Goal: Transaction & Acquisition: Download file/media

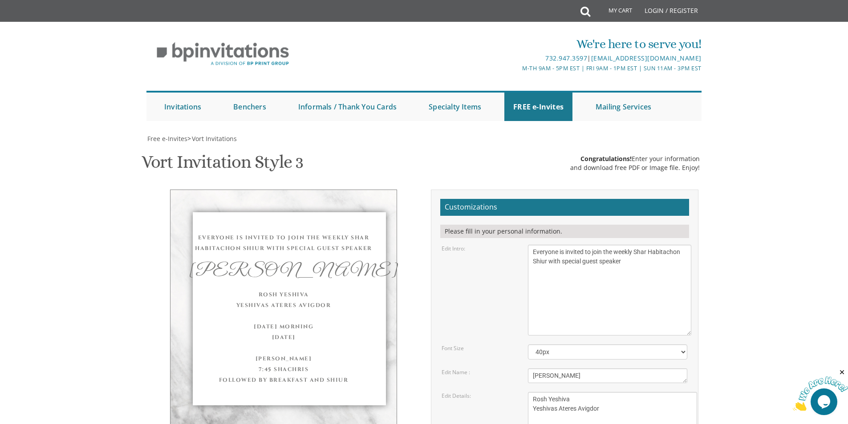
scroll to position [311, 0]
type textarea "Rosh Yeshiva Yeshivas Ateres Avigdor This Sunday Morning September 7th, 2025 Kh…"
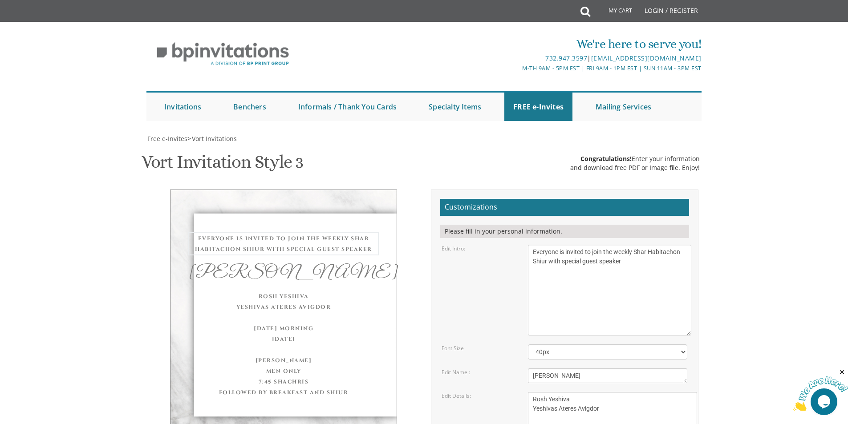
click at [574, 245] on textarea "With gratitude to Hashem We would like to invite you to The vort of our dear ch…" at bounding box center [609, 290] width 163 height 91
click at [326, 289] on div "Rosh Yeshiva Yeshivas Ateres Avigdor This Sunday Morning September 7th, 2025 Kh…" at bounding box center [283, 342] width 190 height 107
click at [654, 245] on textarea "With gratitude to Hashem We would like to invite you to The vort of our dear ch…" at bounding box center [609, 290] width 163 height 91
type textarea "Everyone is invited to join the weekly Shar Habitachon Shiur with special guest…"
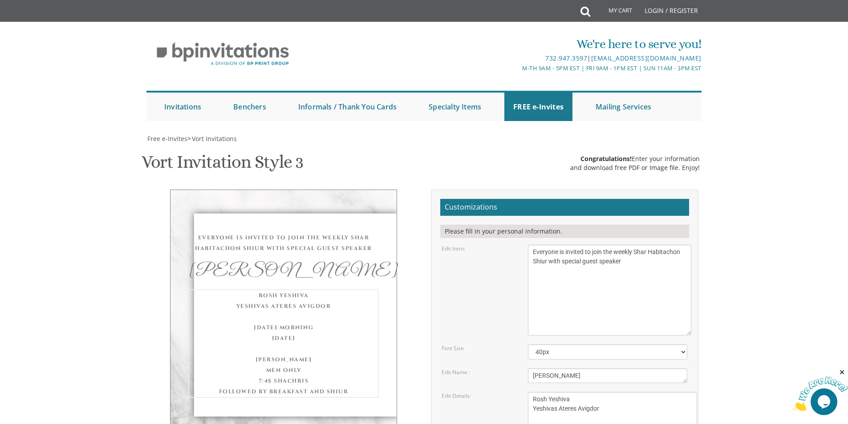
drag, startPoint x: 550, startPoint y: 245, endPoint x: 530, endPoint y: 239, distance: 21.3
click at [578, 245] on textarea "With gratitude to Hashem We would like to invite you to The vort of our dear ch…" at bounding box center [609, 290] width 163 height 91
drag, startPoint x: 566, startPoint y: 240, endPoint x: 531, endPoint y: 242, distance: 35.2
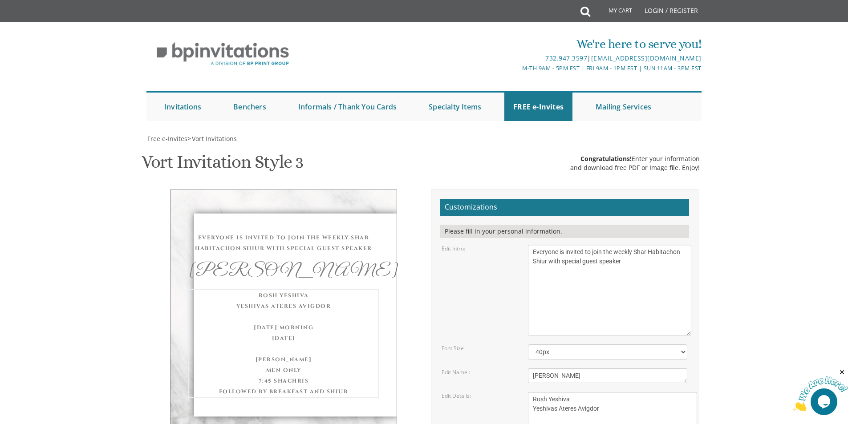
click at [563, 245] on textarea "With gratitude to Hashem We would like to invite you to The vort of our dear ch…" at bounding box center [609, 290] width 163 height 91
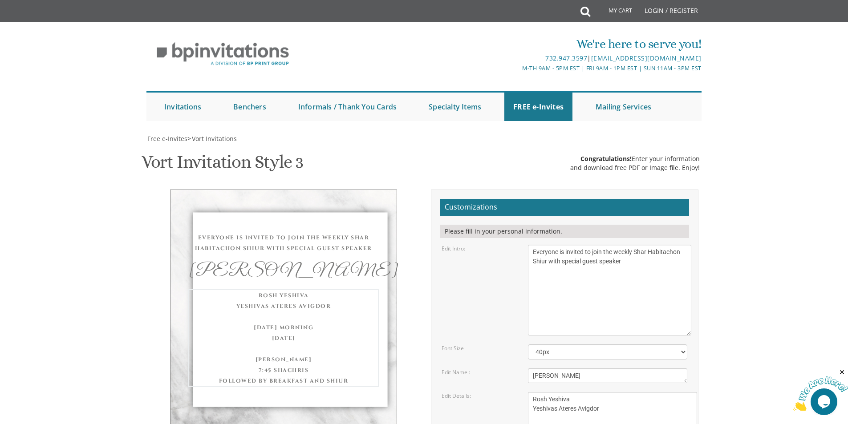
type textarea "Rosh Yeshiva Yeshivas Ateres Avigdor This Sunday Morning September 7th, 2025 Kh…"
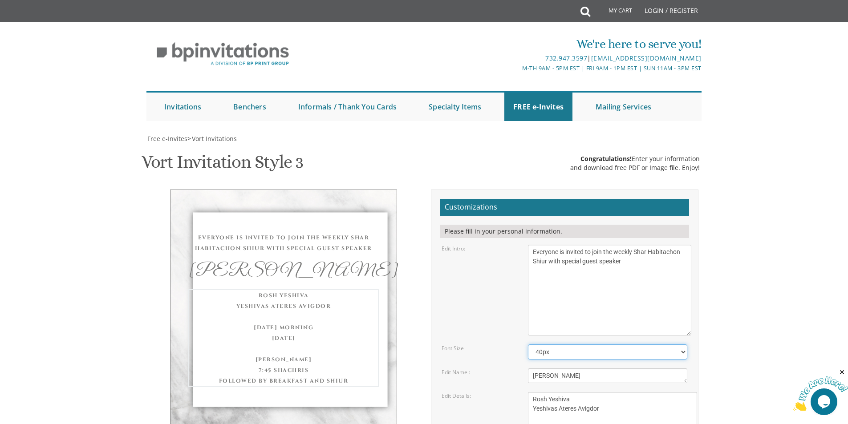
click at [597, 344] on select "40px 50px 60px 70px 80px" at bounding box center [607, 351] width 159 height 15
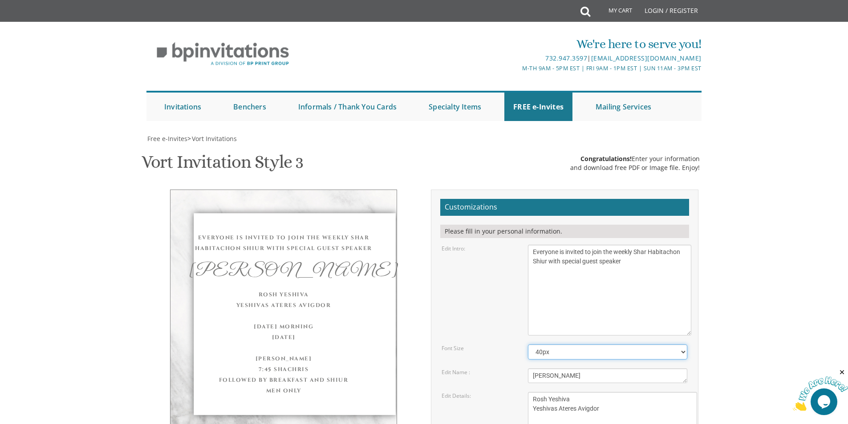
click at [597, 344] on select "40px 50px 60px 70px 80px" at bounding box center [607, 351] width 159 height 15
select select "50px"
click at [528, 344] on select "40px 50px 60px 70px 80px" at bounding box center [607, 351] width 159 height 15
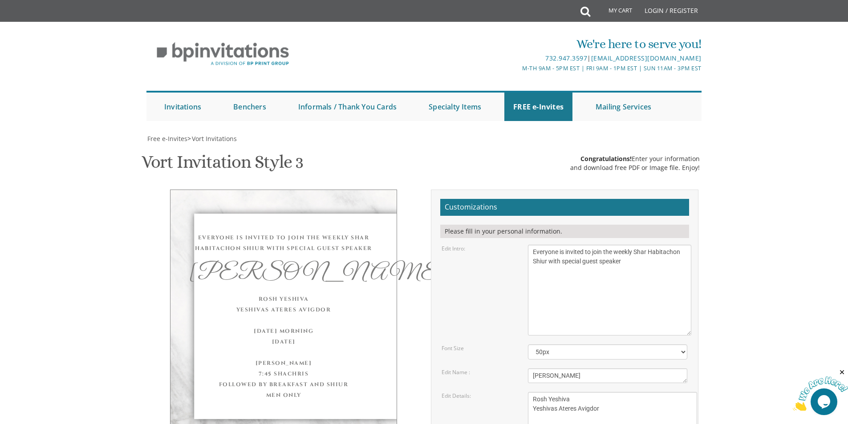
click at [586, 199] on form "Customizations Please fill in your personal information. Edit Intro: With grati…" at bounding box center [564, 399] width 249 height 401
drag, startPoint x: 572, startPoint y: 216, endPoint x: 518, endPoint y: 221, distance: 54.1
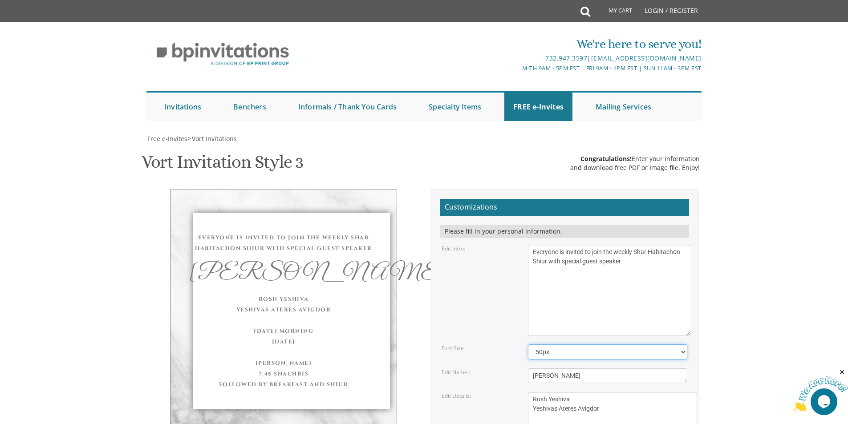
click at [612, 344] on select "40px 50px 60px 70px 80px" at bounding box center [607, 351] width 159 height 15
click at [610, 344] on select "40px 50px 60px 70px 80px" at bounding box center [607, 351] width 159 height 15
click at [604, 368] on textarea "Eliezer & Baila" at bounding box center [607, 375] width 159 height 15
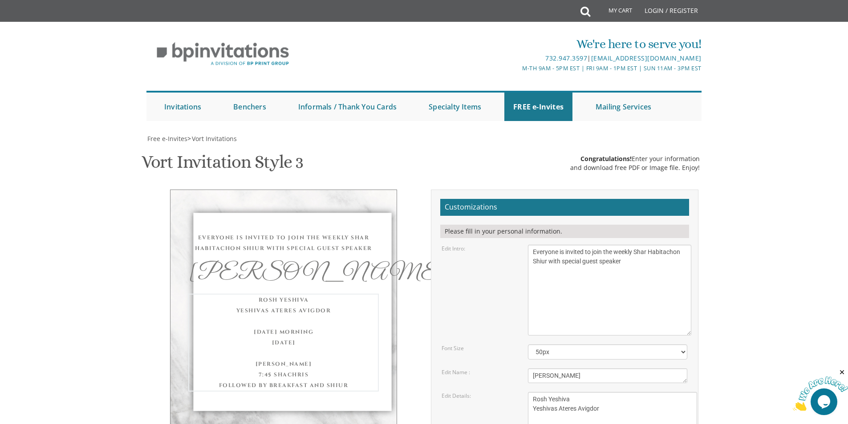
type textarea "Rosh Yeshiva Yeshivas Ateres Avigdor This Sunday Morning September 7th, 2025 Kh…"
click at [595, 368] on textarea "Eliezer & Baila" at bounding box center [607, 375] width 159 height 15
click at [377, 294] on div "Rosh Yeshiva Yeshivas Ateres Avigdor This Sunday Morning September 7th, 2025 Kh…" at bounding box center [283, 342] width 190 height 96
drag, startPoint x: 321, startPoint y: 134, endPoint x: 327, endPoint y: 134, distance: 5.3
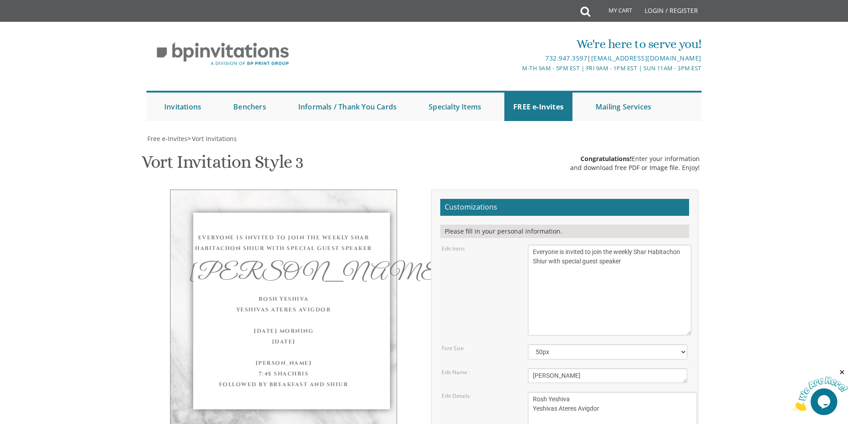
click at [327, 263] on div "[PERSON_NAME]" at bounding box center [283, 274] width 190 height 22
click at [527, 368] on div "Eliezer & Baila" at bounding box center [607, 375] width 173 height 15
click at [529, 368] on textarea "Eliezer & Baila" at bounding box center [607, 375] width 159 height 15
type textarea "[PERSON_NAME]"
click at [562, 245] on textarea "With gratitude to Hashem We would like to invite you to The vort of our dear ch…" at bounding box center [609, 290] width 163 height 91
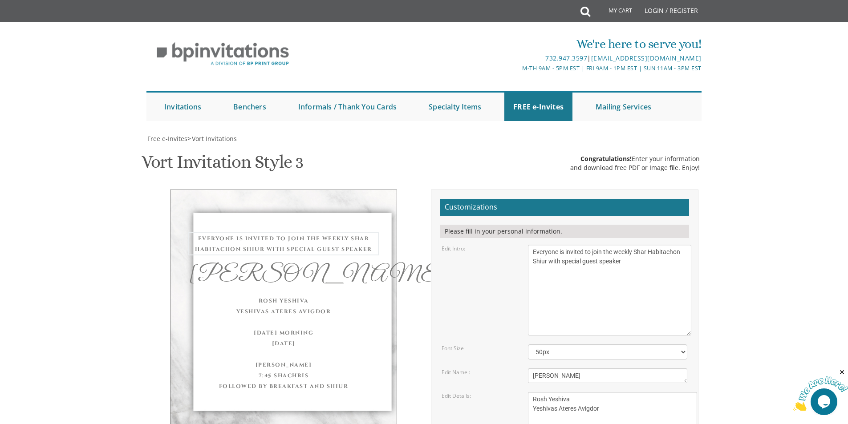
click at [561, 245] on textarea "With gratitude to Hashem We would like to invite you to The vort of our dear ch…" at bounding box center [609, 290] width 163 height 91
click at [532, 245] on textarea "With gratitude to Hashem We would like to invite you to The vort of our dear ch…" at bounding box center [609, 290] width 163 height 91
click at [602, 368] on textarea "Eliezer & Baila" at bounding box center [607, 375] width 159 height 15
click at [585, 245] on textarea "With gratitude to Hashem We would like to invite you to The vort of our dear ch…" at bounding box center [609, 290] width 163 height 91
type textarea "Everyone is invited to join the weekly Shar Habitachon Shiur with special guest…"
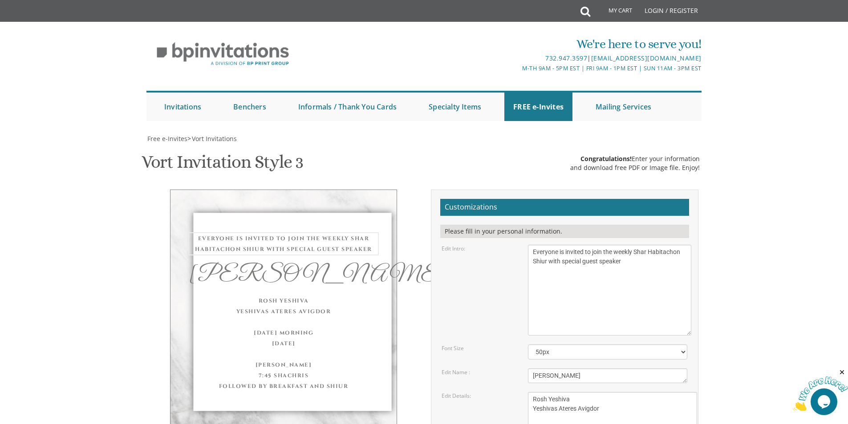
click at [545, 368] on textarea "Eliezer & Baila" at bounding box center [607, 375] width 159 height 15
drag, startPoint x: 537, startPoint y: 246, endPoint x: 519, endPoint y: 245, distance: 17.4
click at [519, 368] on div "Edit Name : [PERSON_NAME] & Baila" at bounding box center [564, 375] width 259 height 15
type textarea "[PERSON_NAME]"
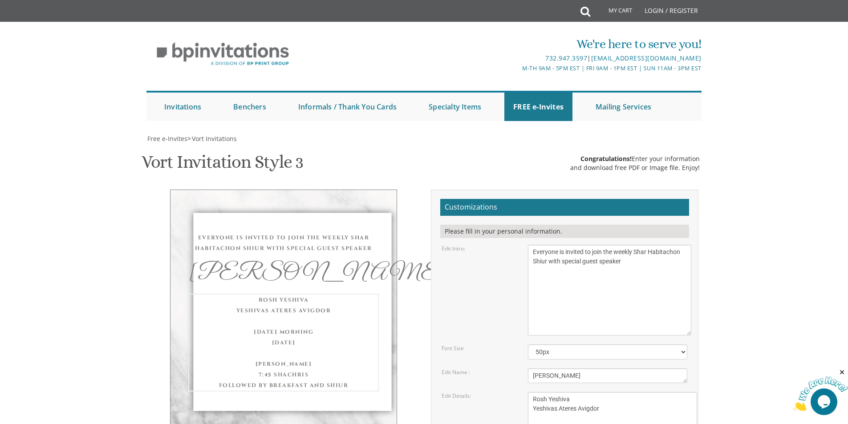
type textarea "Men Only"
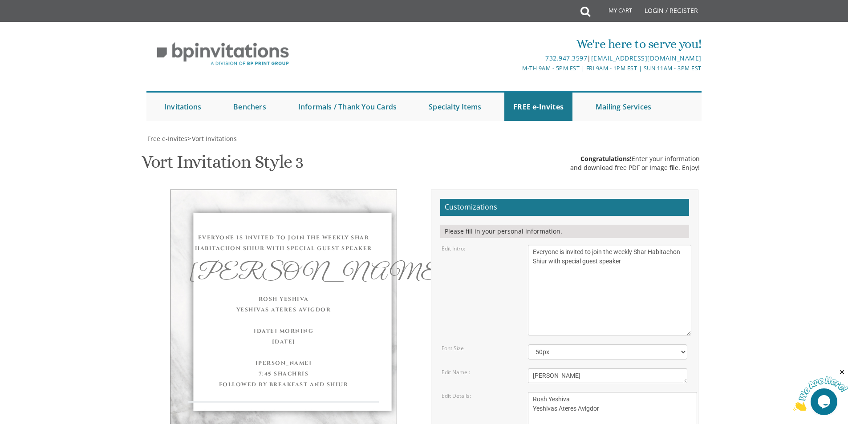
drag, startPoint x: 566, startPoint y: 327, endPoint x: 523, endPoint y: 327, distance: 42.7
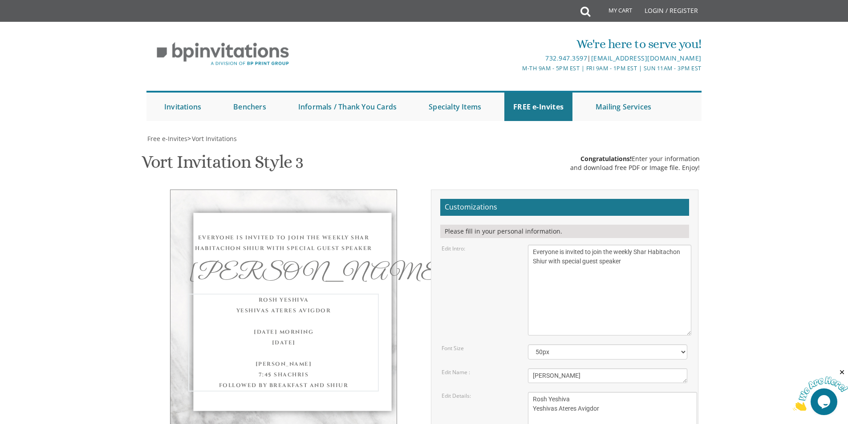
drag, startPoint x: 627, startPoint y: 297, endPoint x: 496, endPoint y: 197, distance: 164.1
click at [496, 199] on form "Customizations Please fill in your personal information. Edit Intro: With grati…" at bounding box center [564, 399] width 249 height 401
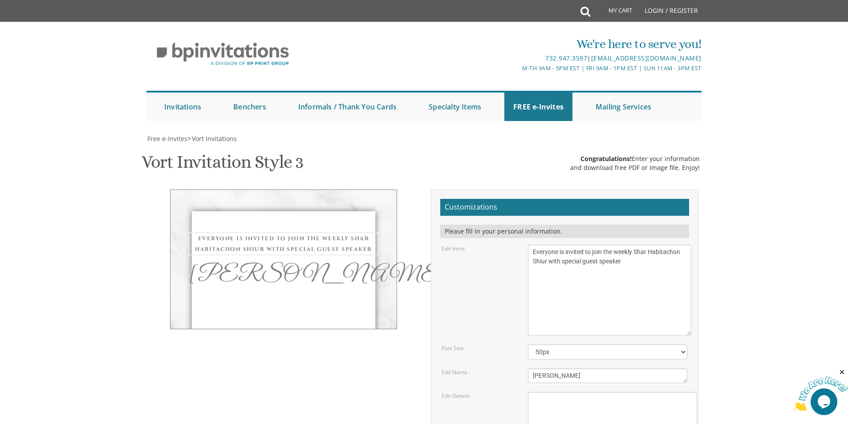
click at [608, 245] on textarea "With gratitude to Hashem We would like to invite you to The vort of our dear ch…" at bounding box center [609, 290] width 163 height 91
drag, startPoint x: 631, startPoint y: 92, endPoint x: 503, endPoint y: 70, distance: 130.4
click at [503, 245] on div "Edit Intro: With gratitude to Hashem We would like to invite you to The vort of…" at bounding box center [564, 290] width 259 height 91
click at [596, 368] on textarea "Eliezer & Baila" at bounding box center [607, 375] width 159 height 15
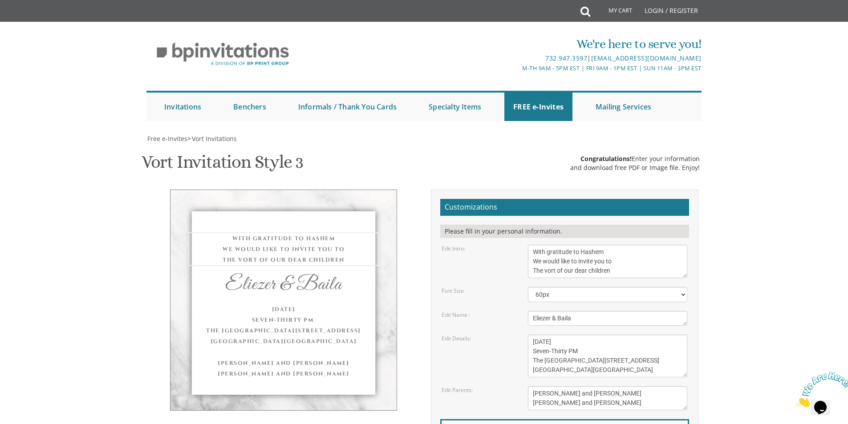
click at [587, 245] on textarea "With gratitude to Hashem We would like to invite you to The vort of our dear ch…" at bounding box center [607, 261] width 159 height 33
click at [568, 245] on textarea "With gratitude to Hashem We would like to invite you to The vort of our dear ch…" at bounding box center [607, 261] width 159 height 33
drag, startPoint x: 604, startPoint y: 48, endPoint x: 534, endPoint y: 47, distance: 69.9
click at [534, 245] on textarea "With gratitude to Hashem We would like to invite you to The vort of our dear ch…" at bounding box center [607, 261] width 159 height 33
click at [582, 311] on textarea "Eliezer & Baila" at bounding box center [607, 318] width 159 height 15
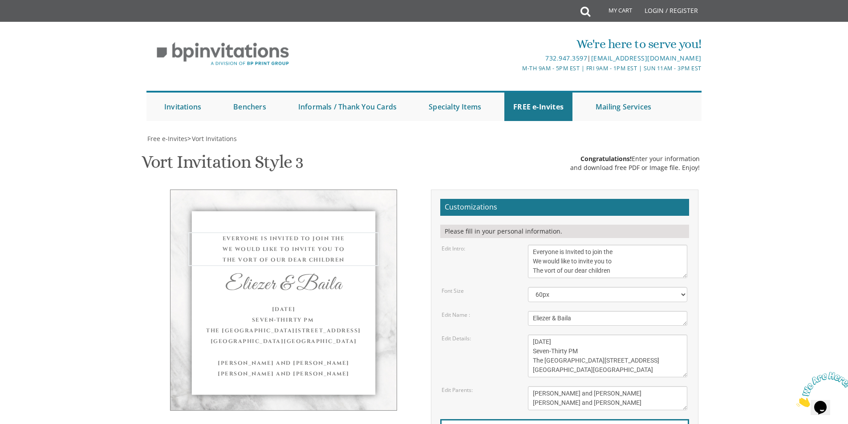
drag, startPoint x: 616, startPoint y: 56, endPoint x: 534, endPoint y: 56, distance: 81.4
click at [534, 245] on textarea "With gratitude to Hashem We would like to invite you to The vort of our dear ch…" at bounding box center [607, 261] width 159 height 33
drag, startPoint x: 611, startPoint y: 65, endPoint x: 533, endPoint y: 62, distance: 78.8
click at [533, 245] on textarea "With gratitude to Hashem We would like to invite you to The vort of our dear ch…" at bounding box center [607, 261] width 159 height 33
type textarea "Everyone is Invited to join the Weekly Shar Habitachon Shiur with Special guest…"
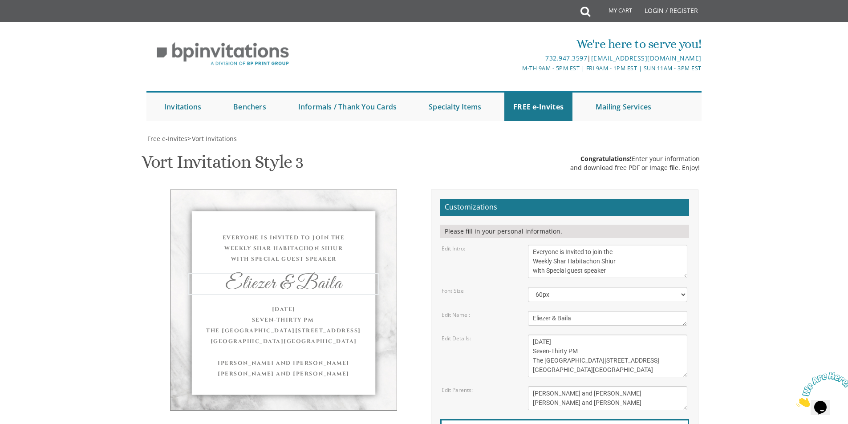
drag, startPoint x: 576, startPoint y: 111, endPoint x: 510, endPoint y: 113, distance: 65.9
click at [510, 311] on div "Edit Name : [PERSON_NAME] & Baila" at bounding box center [564, 318] width 259 height 15
type textarea "[PERSON_NAME]"
click at [574, 335] on textarea "[DATE] Seven-Thirty PM The [GEOGRAPHIC_DATA][STREET_ADDRESS][GEOGRAPHIC_DATA][G…" at bounding box center [607, 356] width 159 height 43
drag, startPoint x: 590, startPoint y: 136, endPoint x: 531, endPoint y: 134, distance: 59.2
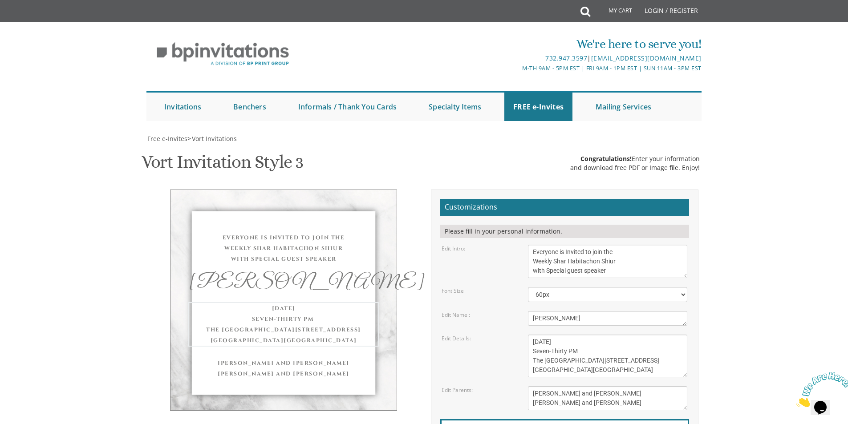
click at [531, 335] on textarea "[DATE] Seven-Thirty PM The [GEOGRAPHIC_DATA][STREET_ADDRESS][GEOGRAPHIC_DATA][G…" at bounding box center [607, 356] width 159 height 43
drag, startPoint x: 579, startPoint y: 144, endPoint x: 532, endPoint y: 143, distance: 47.6
click at [532, 335] on textarea "[DATE] Seven-Thirty PM The [GEOGRAPHIC_DATA][STREET_ADDRESS][GEOGRAPHIC_DATA][G…" at bounding box center [607, 356] width 159 height 43
drag, startPoint x: 580, startPoint y: 157, endPoint x: 526, endPoint y: 159, distance: 54.3
click at [526, 335] on div "[DATE] Seven-Thirty PM The [GEOGRAPHIC_DATA][STREET_ADDRESS][GEOGRAPHIC_DATA][G…" at bounding box center [607, 356] width 173 height 43
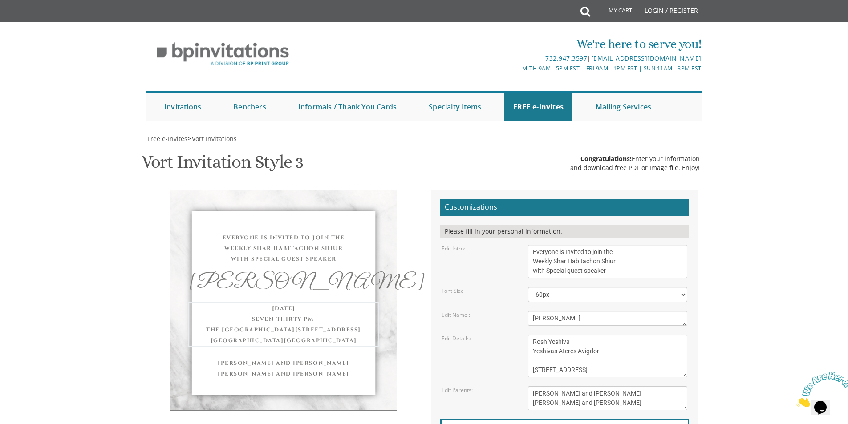
drag, startPoint x: 625, startPoint y: 165, endPoint x: 532, endPoint y: 164, distance: 93.0
click at [532, 335] on textarea "[DATE] Seven-Thirty PM The [GEOGRAPHIC_DATA][STREET_ADDRESS][GEOGRAPHIC_DATA][G…" at bounding box center [607, 356] width 159 height 43
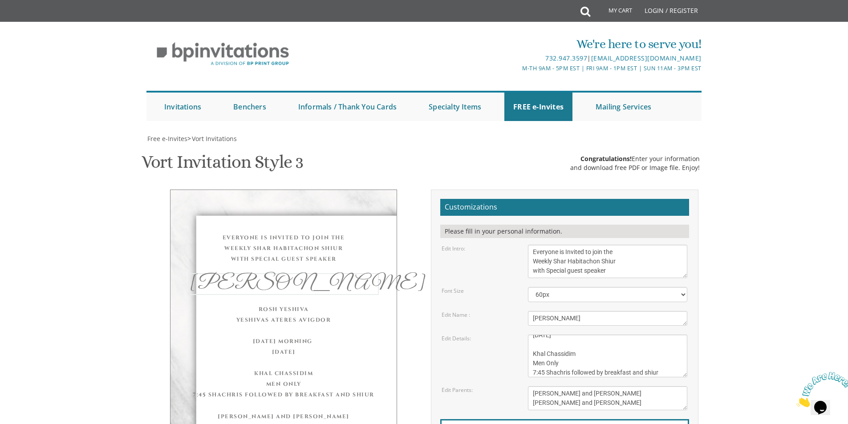
click at [602, 311] on textarea "Eliezer & Baila" at bounding box center [607, 318] width 159 height 15
click at [554, 335] on textarea "[DATE] Seven-Thirty PM The [GEOGRAPHIC_DATA][STREET_ADDRESS][GEOGRAPHIC_DATA][G…" at bounding box center [607, 356] width 159 height 43
click at [570, 335] on textarea "[DATE] Seven-Thirty PM The [GEOGRAPHIC_DATA][STREET_ADDRESS][GEOGRAPHIC_DATA][G…" at bounding box center [607, 356] width 159 height 43
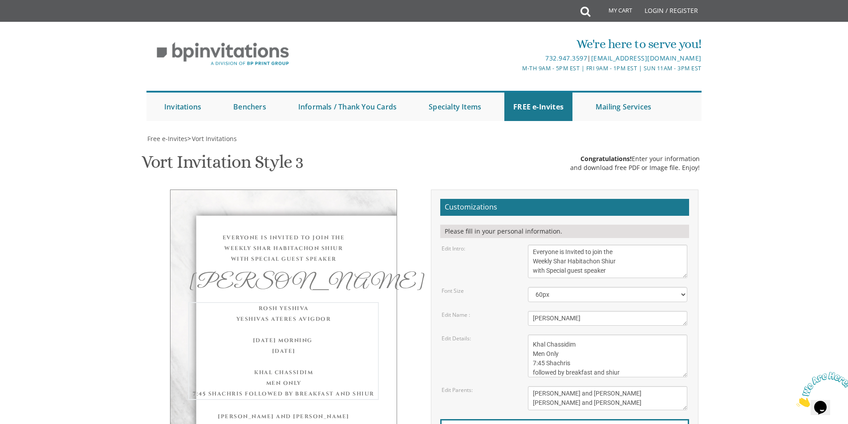
click at [601, 386] on textarea "[PERSON_NAME] and [PERSON_NAME] [PERSON_NAME] and [PERSON_NAME]" at bounding box center [607, 398] width 159 height 24
click at [590, 335] on textarea "[DATE] Seven-Thirty PM The [GEOGRAPHIC_DATA][STREET_ADDRESS][GEOGRAPHIC_DATA][G…" at bounding box center [607, 356] width 159 height 43
click at [571, 335] on textarea "[DATE] Seven-Thirty PM The [GEOGRAPHIC_DATA][STREET_ADDRESS][GEOGRAPHIC_DATA][G…" at bounding box center [607, 356] width 159 height 43
drag, startPoint x: 623, startPoint y: 163, endPoint x: 524, endPoint y: 137, distance: 103.1
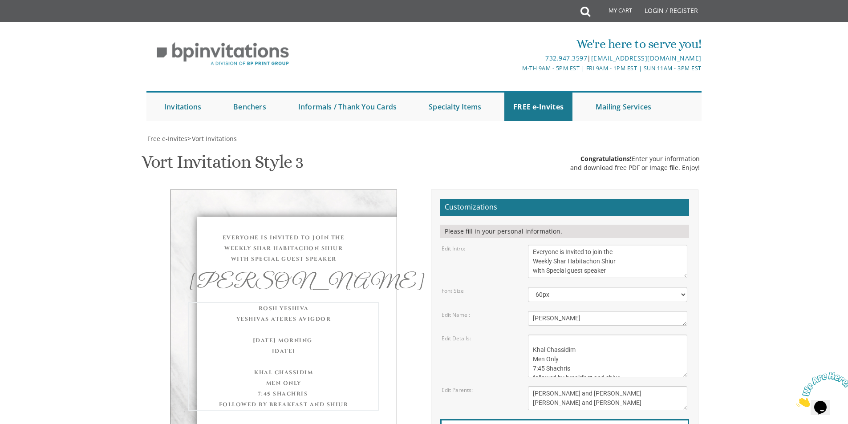
click at [524, 335] on div "[DATE] Seven-Thirty PM The [GEOGRAPHIC_DATA][STREET_ADDRESS][GEOGRAPHIC_DATA][G…" at bounding box center [607, 356] width 173 height 43
type textarea "Rosh Yeshiva Yeshivas Ateres Avigdor [DATE] Morning [DATE]"
click at [622, 386] on textarea "[PERSON_NAME] and [PERSON_NAME] [PERSON_NAME] and [PERSON_NAME]" at bounding box center [607, 398] width 159 height 24
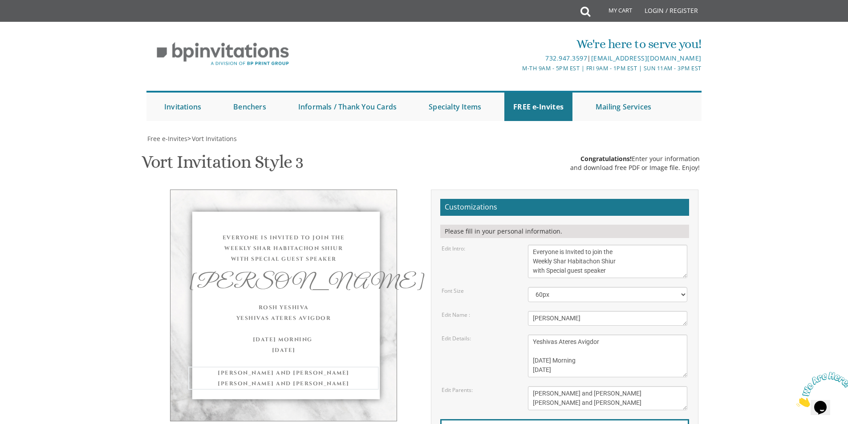
drag, startPoint x: 608, startPoint y: 199, endPoint x: 521, endPoint y: 183, distance: 88.2
click at [521, 386] on div "[PERSON_NAME] and [PERSON_NAME] [PERSON_NAME] and [PERSON_NAME]" at bounding box center [607, 398] width 173 height 24
paste textarea "[PERSON_NAME] Men Only 7:45 Shachris followed by breakfast and shiur"
click at [593, 335] on textarea "[DATE] Seven-Thirty PM The [GEOGRAPHIC_DATA][STREET_ADDRESS][GEOGRAPHIC_DATA][G…" at bounding box center [607, 356] width 159 height 43
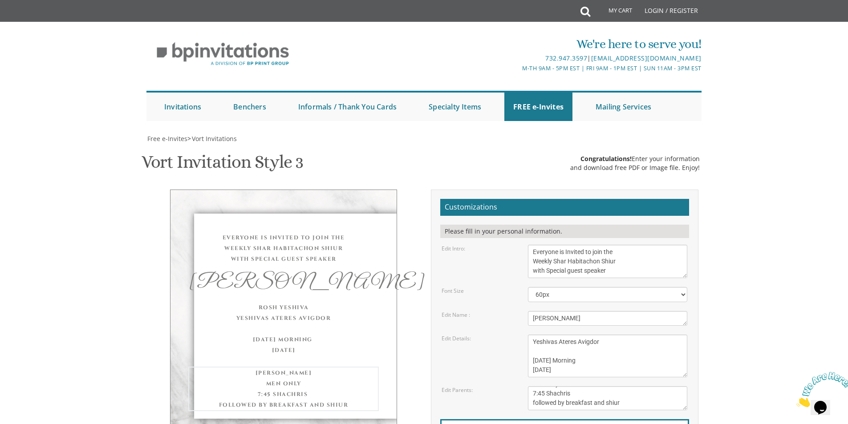
click at [582, 386] on textarea "[PERSON_NAME] and [PERSON_NAME] [PERSON_NAME] and [PERSON_NAME]" at bounding box center [607, 398] width 159 height 24
click at [531, 386] on textarea "[PERSON_NAME] and [PERSON_NAME] [PERSON_NAME] and [PERSON_NAME]" at bounding box center [607, 398] width 159 height 24
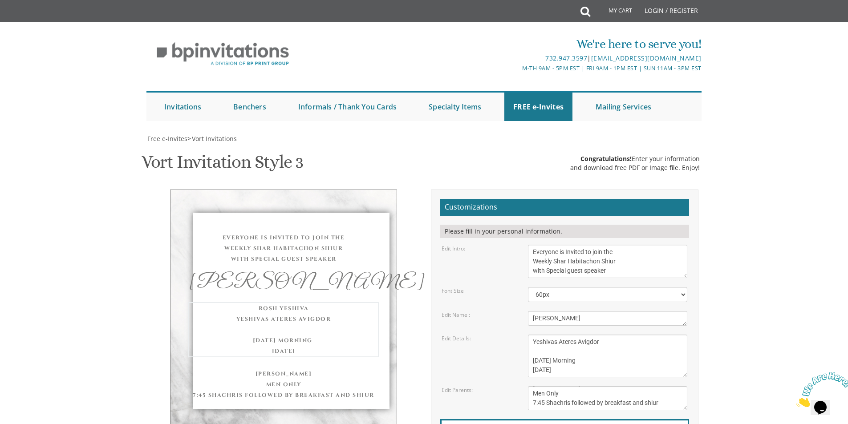
click at [589, 335] on textarea "[DATE] Seven-Thirty PM The [GEOGRAPHIC_DATA][STREET_ADDRESS][GEOGRAPHIC_DATA][G…" at bounding box center [607, 356] width 159 height 43
click at [566, 386] on textarea "[PERSON_NAME] and [PERSON_NAME] [PERSON_NAME] and [PERSON_NAME]" at bounding box center [607, 398] width 159 height 24
drag, startPoint x: 565, startPoint y: 185, endPoint x: 528, endPoint y: 192, distance: 37.2
click at [528, 386] on textarea "[PERSON_NAME] and [PERSON_NAME] [PERSON_NAME] and [PERSON_NAME]" at bounding box center [607, 398] width 159 height 24
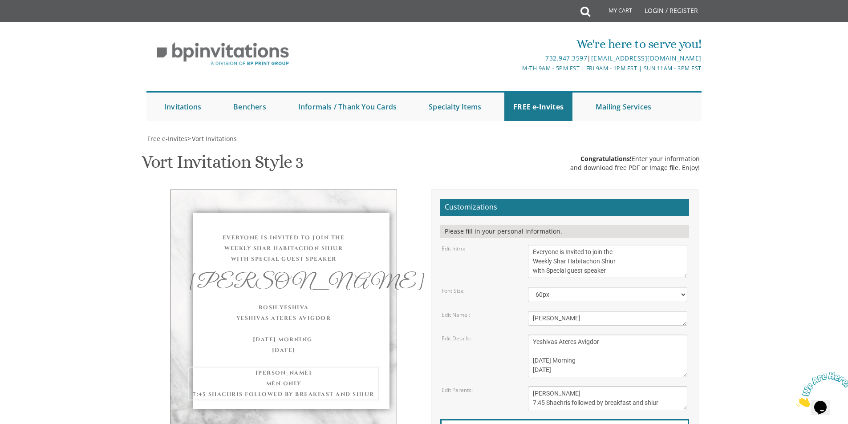
click at [570, 386] on textarea "[PERSON_NAME] and [PERSON_NAME] [PERSON_NAME] and [PERSON_NAME]" at bounding box center [607, 398] width 159 height 24
click at [582, 335] on textarea "[DATE] Seven-Thirty PM The [GEOGRAPHIC_DATA][STREET_ADDRESS][GEOGRAPHIC_DATA][G…" at bounding box center [607, 356] width 159 height 43
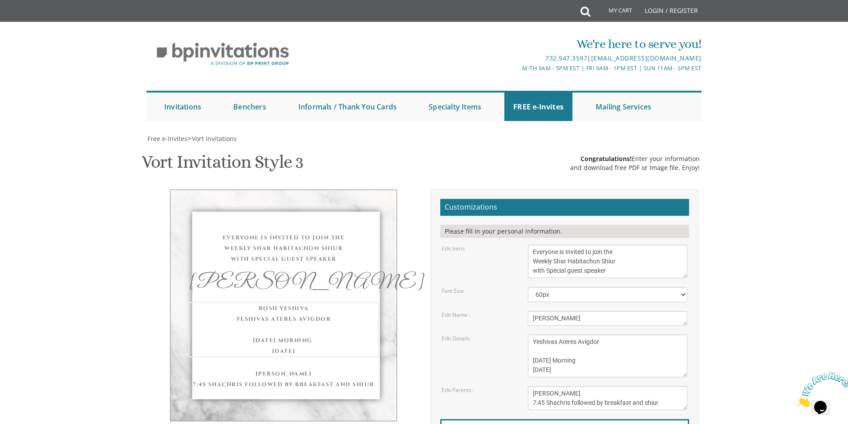
click at [570, 386] on textarea "[PERSON_NAME] and [PERSON_NAME] [PERSON_NAME] and [PERSON_NAME]" at bounding box center [607, 398] width 159 height 24
type textarea "[PERSON_NAME] 7:45 Shachris followed by breakfast and shiur"
click at [646, 335] on textarea "[DATE] Seven-Thirty PM The [GEOGRAPHIC_DATA][STREET_ADDRESS][GEOGRAPHIC_DATA][G…" at bounding box center [607, 356] width 159 height 43
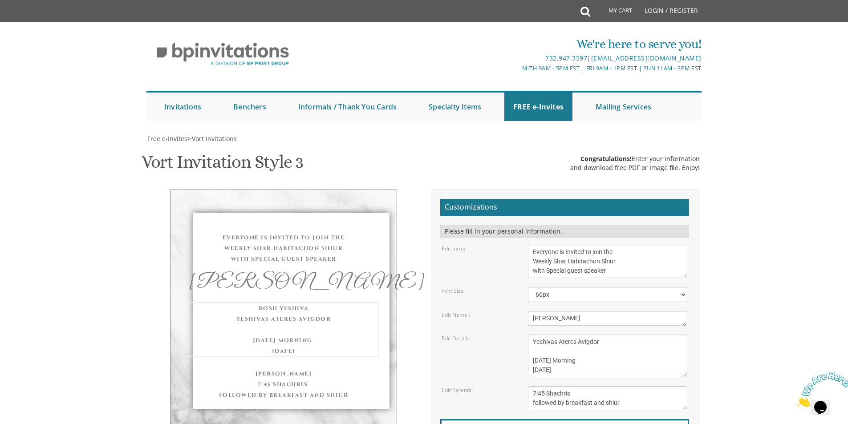
click at [599, 335] on textarea "[DATE] Seven-Thirty PM The [GEOGRAPHIC_DATA][STREET_ADDRESS][GEOGRAPHIC_DATA][G…" at bounding box center [607, 356] width 159 height 43
type textarea "Rosh Yeshiva Yeshivas Ateres Avigdor [DATE] Morning [DATE]"
click at [620, 386] on textarea "[PERSON_NAME] and [PERSON_NAME] [PERSON_NAME] and [PERSON_NAME]" at bounding box center [607, 398] width 159 height 24
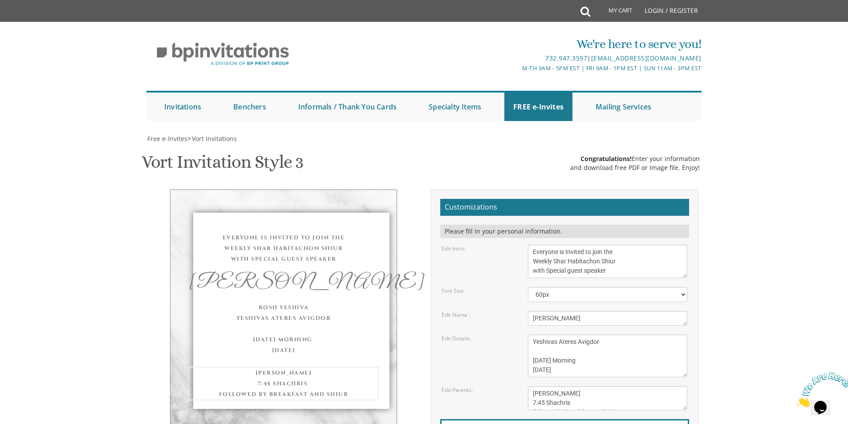
click at [537, 386] on textarea "[PERSON_NAME] and [PERSON_NAME] [PERSON_NAME] and [PERSON_NAME]" at bounding box center [607, 398] width 159 height 24
type textarea "[PERSON_NAME] 7:45 Shachris followed by breakfast and shiur"
click at [608, 335] on textarea "[DATE] Seven-Thirty PM The [GEOGRAPHIC_DATA][STREET_ADDRESS][GEOGRAPHIC_DATA][G…" at bounding box center [607, 356] width 159 height 43
click at [602, 335] on textarea "[DATE] Seven-Thirty PM The [GEOGRAPHIC_DATA][STREET_ADDRESS][GEOGRAPHIC_DATA][G…" at bounding box center [607, 356] width 159 height 43
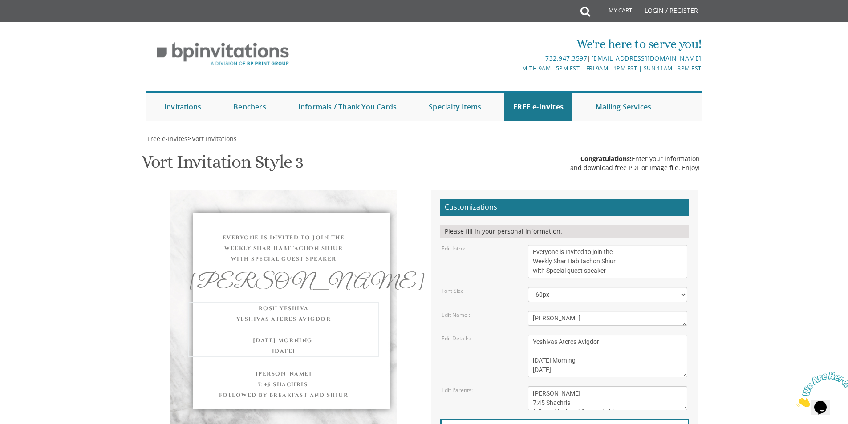
scroll to position [16, 0]
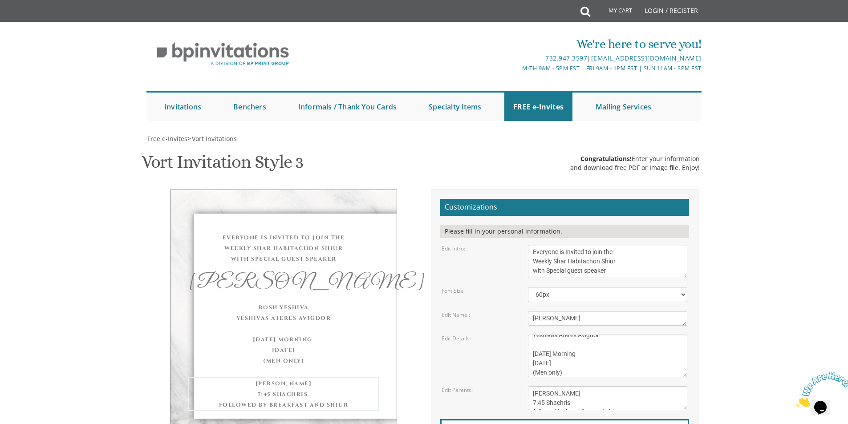
click at [585, 386] on textarea "[PERSON_NAME] and [PERSON_NAME] [PERSON_NAME] and [PERSON_NAME]" at bounding box center [607, 398] width 159 height 24
click at [582, 335] on textarea "[DATE] Seven-Thirty PM The [GEOGRAPHIC_DATA][STREET_ADDRESS][GEOGRAPHIC_DATA][G…" at bounding box center [607, 356] width 159 height 43
drag, startPoint x: 573, startPoint y: 210, endPoint x: 515, endPoint y: 208, distance: 57.4
click at [515, 335] on div "Edit Details: [DATE] Seven-Thirty PM The River Terrace [STREET_ADDRESS]" at bounding box center [564, 356] width 259 height 43
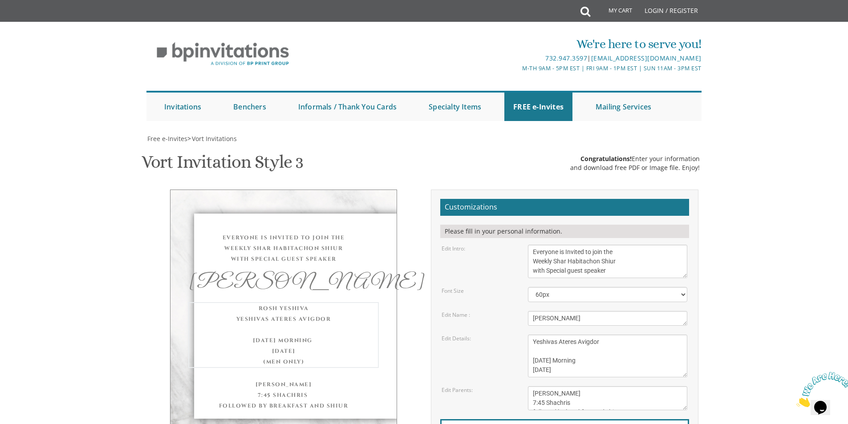
scroll to position [9, 0]
type textarea "Rosh Yeshiva Yeshivas Ateres Avigdor [DATE] Morning [DATE]"
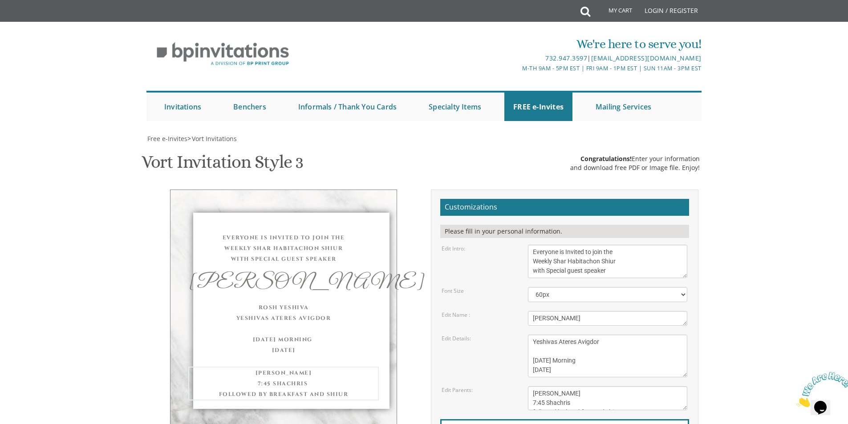
click at [590, 386] on textarea "[PERSON_NAME] and [PERSON_NAME] [PERSON_NAME] and [PERSON_NAME]" at bounding box center [607, 398] width 159 height 24
type textarea "[PERSON_NAME] (men only) 7:45 Shachris followed by breakfast and shiur"
click at [634, 335] on textarea "[DATE] Seven-Thirty PM The [GEOGRAPHIC_DATA][STREET_ADDRESS][GEOGRAPHIC_DATA][G…" at bounding box center [607, 356] width 159 height 43
click at [332, 319] on div "Everyone is Invited to join the Weekly Shar Habitachon Shiur with Special guest…" at bounding box center [424, 347] width 562 height 315
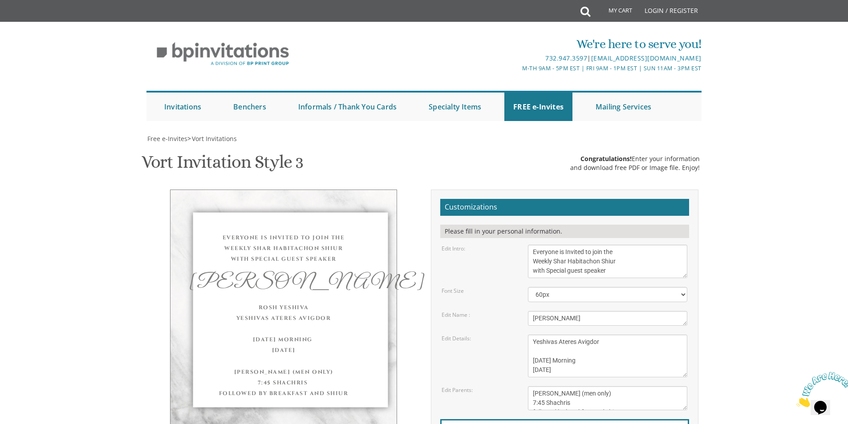
click at [530, 311] on textarea "Eliezer & Baila" at bounding box center [607, 318] width 159 height 15
type textarea "[PERSON_NAME]"
click at [600, 335] on textarea "[DATE] Seven-Thirty PM The [GEOGRAPHIC_DATA][STREET_ADDRESS][GEOGRAPHIC_DATA][G…" at bounding box center [607, 356] width 159 height 43
click at [737, 72] on body "My Cart Total: View Cart Item(s) Submit My Cart Total: View Cart Item(s) Login …" at bounding box center [424, 370] width 848 height 741
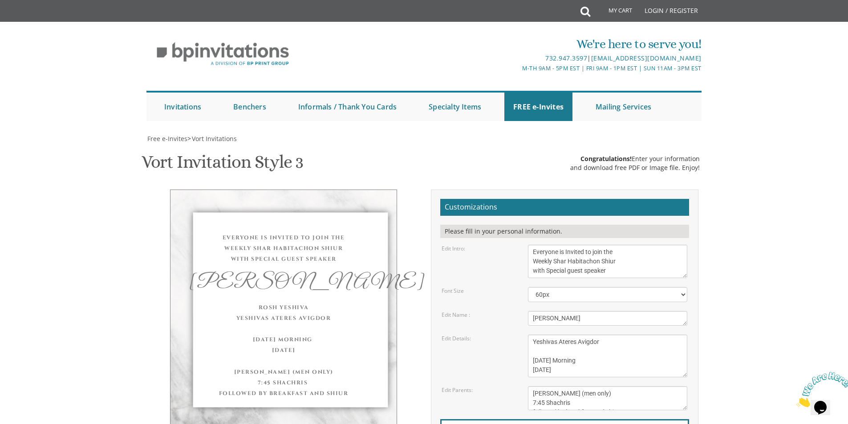
type input "[EMAIL_ADDRESS][DOMAIN_NAME]"
